Goal: Task Accomplishment & Management: Manage account settings

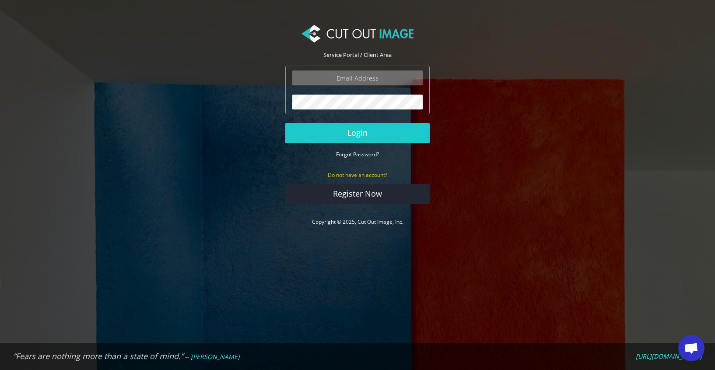
type input "[EMAIL_ADDRESS][DOMAIN_NAME]"
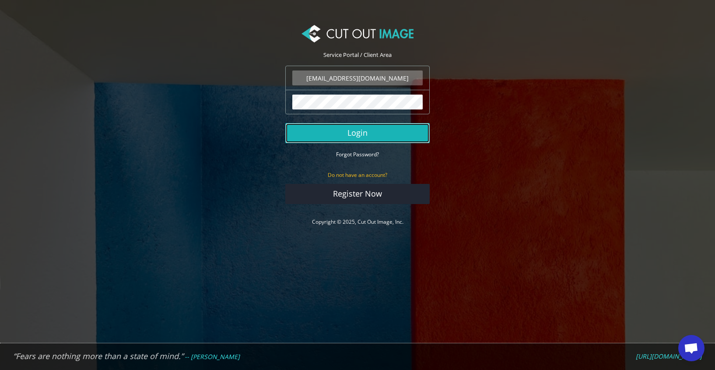
click at [363, 131] on button "Login" at bounding box center [357, 133] width 144 height 20
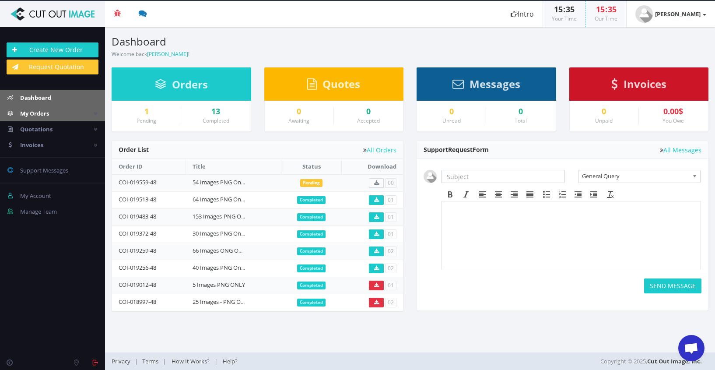
click at [54, 109] on link "My Orders" at bounding box center [52, 113] width 105 height 16
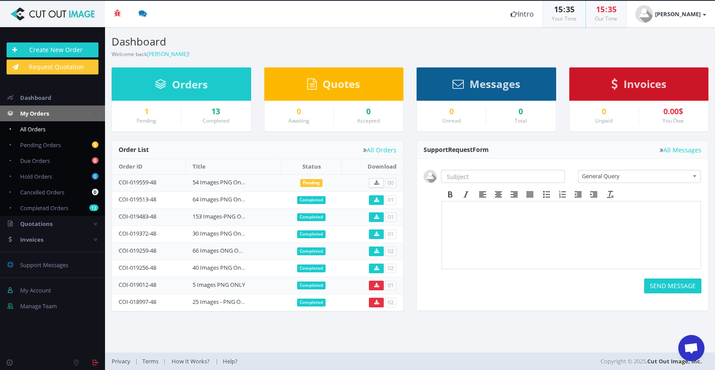
click at [52, 129] on link "All Orders" at bounding box center [52, 129] width 105 height 16
